Goal: Check status: Check status

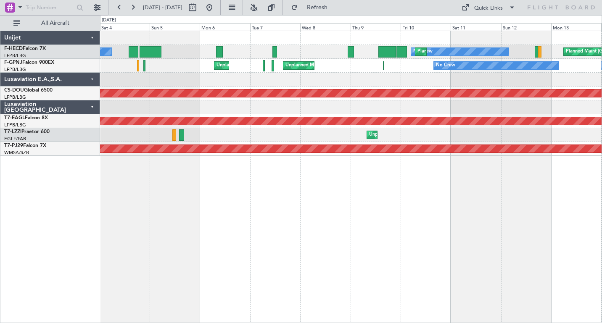
click at [118, 8] on button at bounding box center [119, 7] width 13 height 13
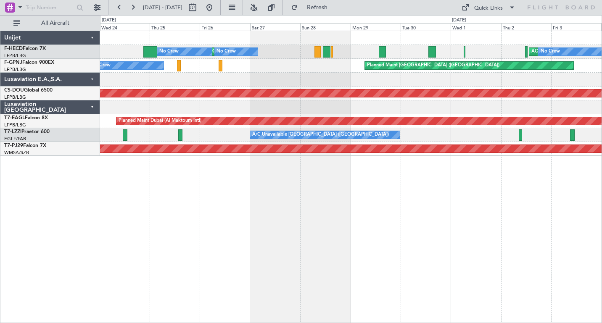
click at [118, 8] on button at bounding box center [119, 7] width 13 height 13
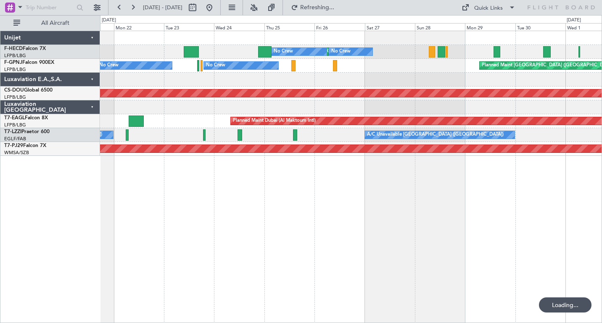
click at [118, 8] on button at bounding box center [119, 7] width 13 height 13
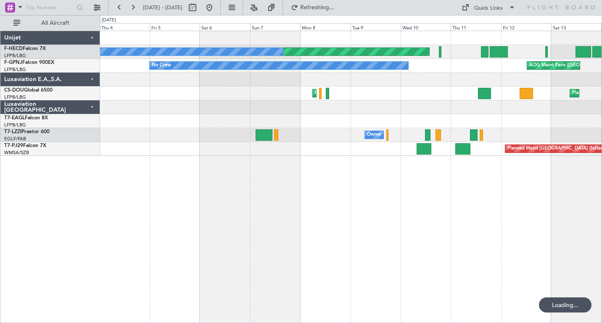
click at [118, 8] on button at bounding box center [119, 7] width 13 height 13
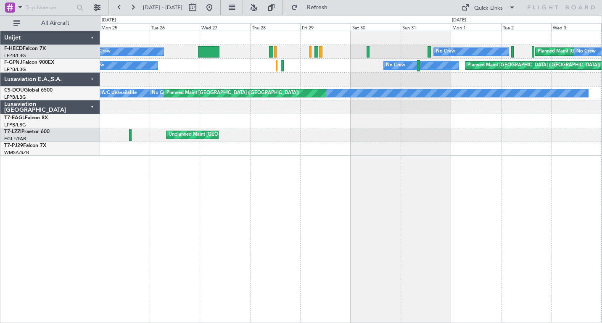
click at [118, 8] on button at bounding box center [119, 7] width 13 height 13
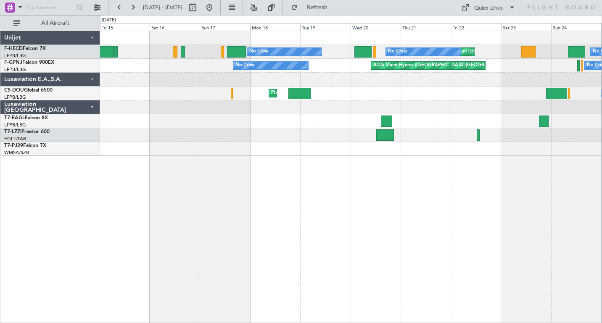
click at [118, 8] on button at bounding box center [119, 7] width 13 height 13
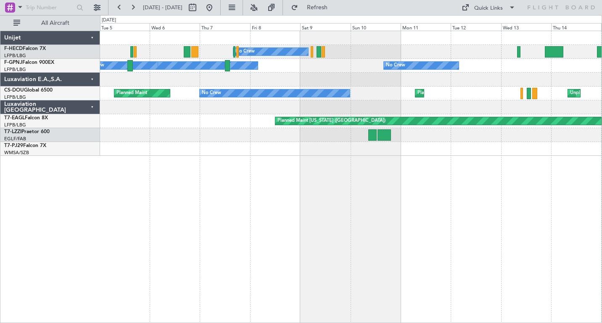
click at [118, 8] on button at bounding box center [119, 7] width 13 height 13
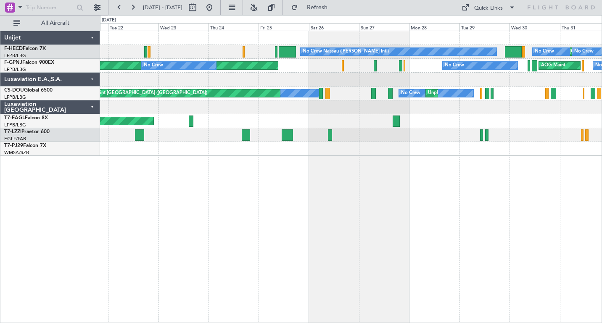
click at [423, 103] on div "Planned Maint [GEOGRAPHIC_DATA] ([GEOGRAPHIC_DATA]) No Crew Nassau ([PERSON_NAM…" at bounding box center [351, 93] width 502 height 125
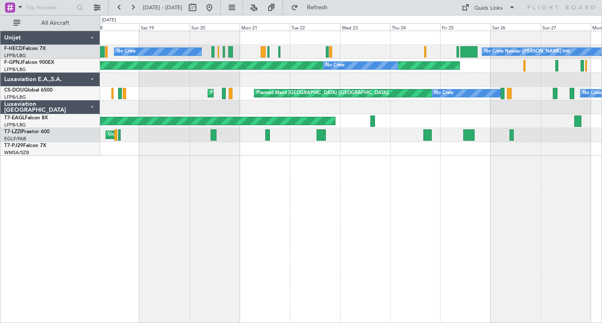
click at [304, 55] on div "No Crew Nassau ([PERSON_NAME] Intl) No Crew Planned Maint [GEOGRAPHIC_DATA] ([G…" at bounding box center [351, 52] width 502 height 14
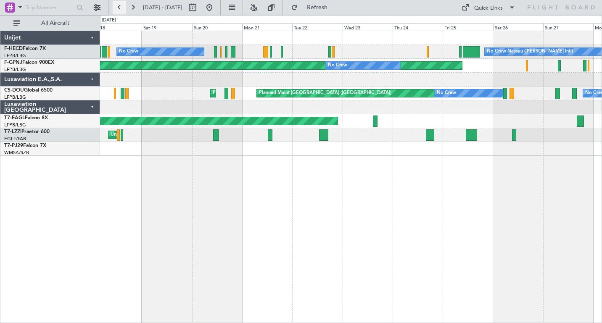
click at [118, 7] on button at bounding box center [119, 7] width 13 height 13
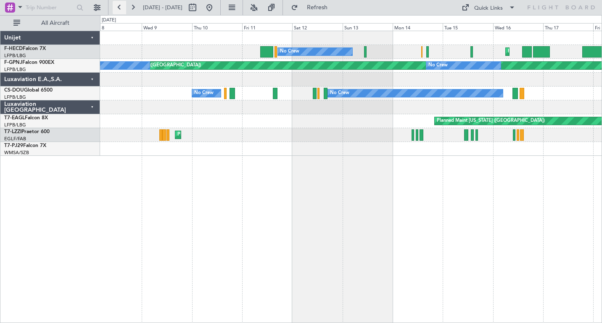
click at [118, 7] on button at bounding box center [119, 7] width 13 height 13
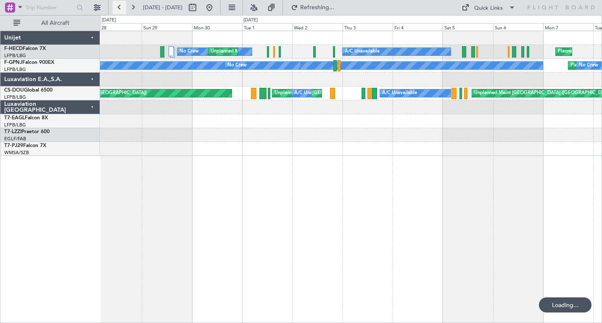
click at [118, 7] on button at bounding box center [119, 7] width 13 height 13
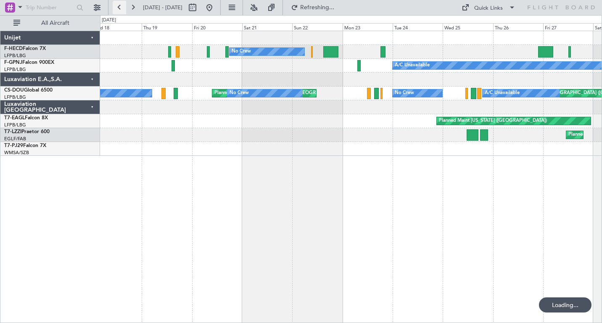
click at [118, 7] on button at bounding box center [119, 7] width 13 height 13
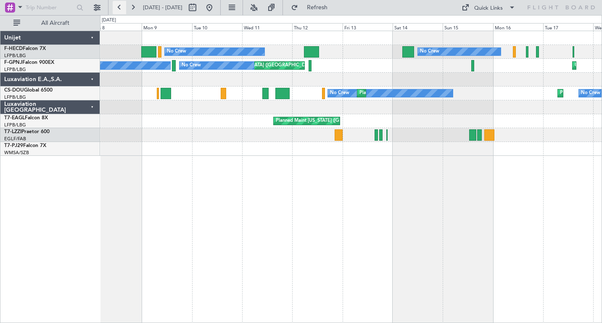
click at [118, 7] on button at bounding box center [119, 7] width 13 height 13
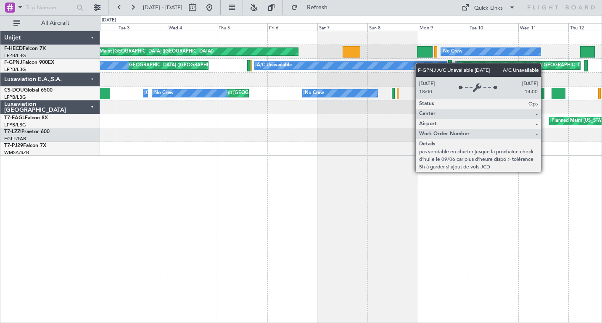
click at [316, 66] on div "Planned Maint [GEOGRAPHIC_DATA] ([GEOGRAPHIC_DATA]) No Crew No Crew AOG Maint […" at bounding box center [351, 93] width 502 height 125
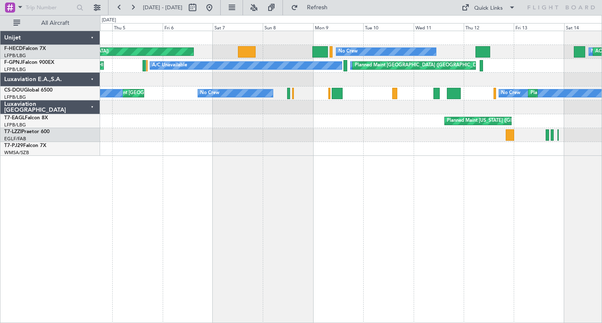
click at [338, 153] on div at bounding box center [351, 149] width 502 height 14
